Goal: Use online tool/utility: Utilize a website feature to perform a specific function

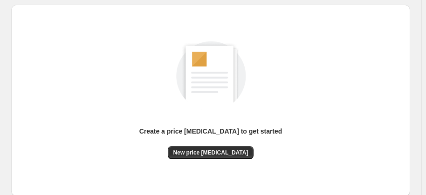
scroll to position [153, 0]
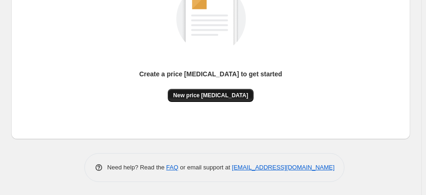
click at [225, 92] on span "New price [MEDICAL_DATA]" at bounding box center [210, 95] width 75 height 7
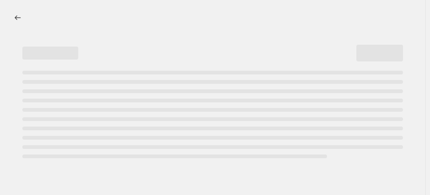
select select "percentage"
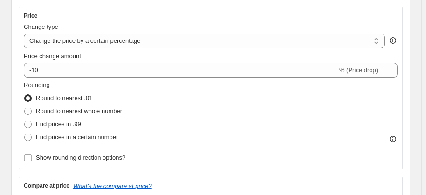
scroll to position [169, 0]
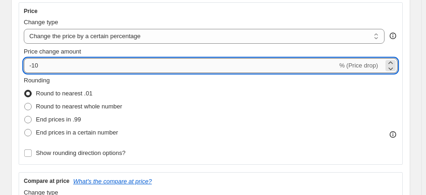
click at [57, 66] on input "-10" at bounding box center [180, 65] width 313 height 15
type input "-1"
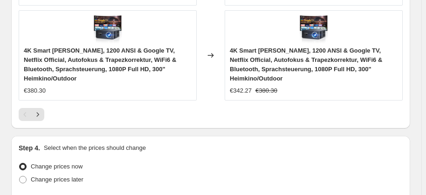
scroll to position [1081, 0]
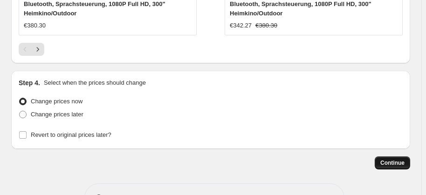
type input "-35"
click at [388, 159] on span "Continue" at bounding box center [392, 162] width 24 height 7
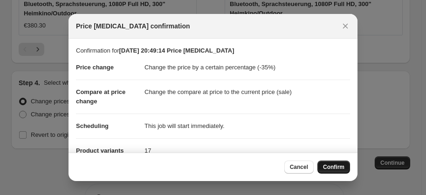
click at [335, 168] on span "Confirm" at bounding box center [333, 166] width 21 height 7
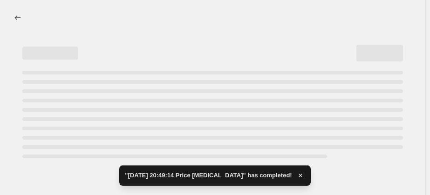
select select "percentage"
